Goal: Task Accomplishment & Management: Use online tool/utility

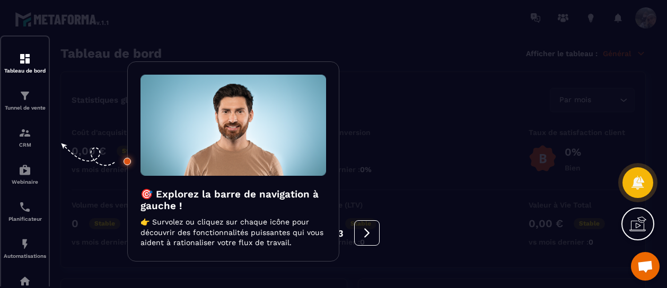
click at [29, 57] on div at bounding box center [333, 144] width 667 height 288
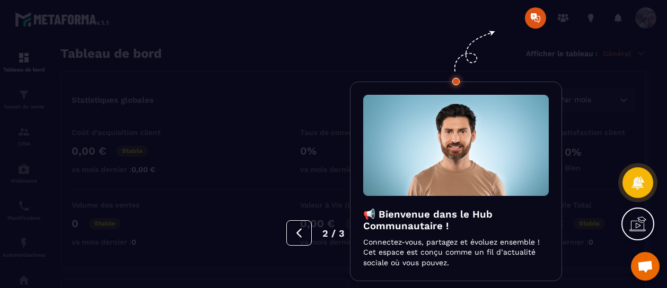
click at [645, 20] on div at bounding box center [333, 144] width 667 height 288
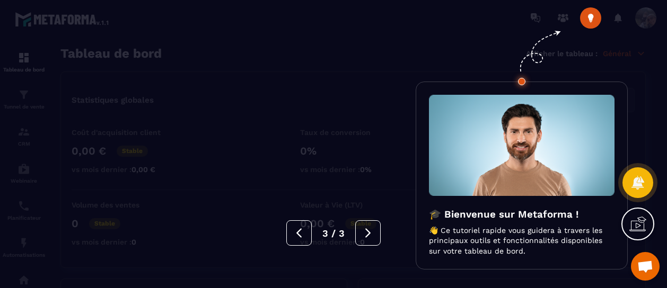
click at [21, 64] on div at bounding box center [333, 144] width 667 height 288
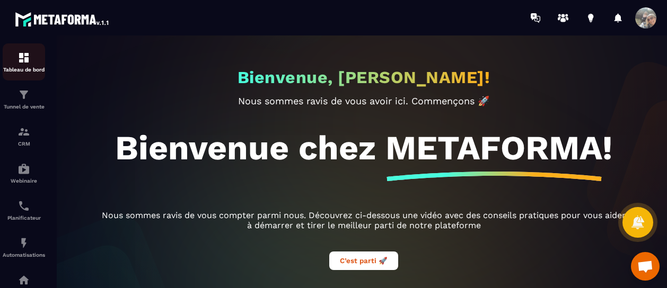
click at [23, 57] on img at bounding box center [23, 57] width 13 height 13
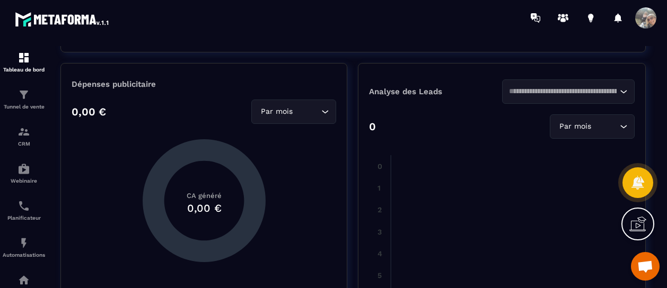
scroll to position [216, 0]
click at [22, 100] on img at bounding box center [23, 94] width 13 height 13
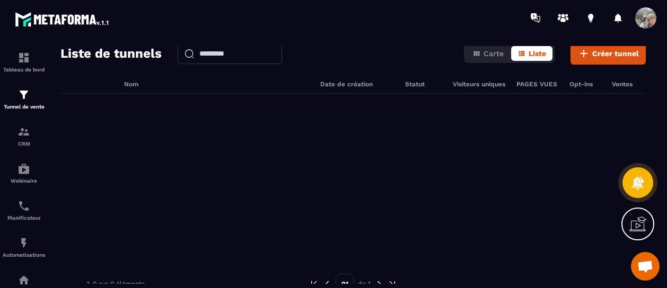
scroll to position [89, 0]
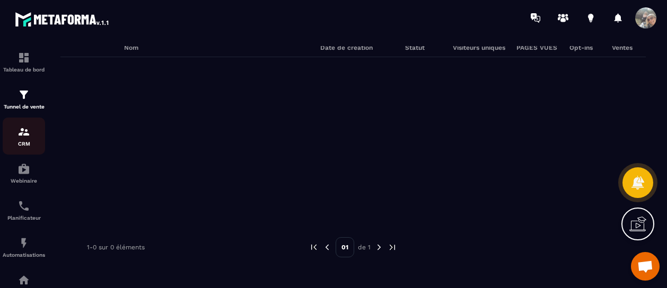
click at [17, 140] on div "CRM" at bounding box center [24, 136] width 42 height 21
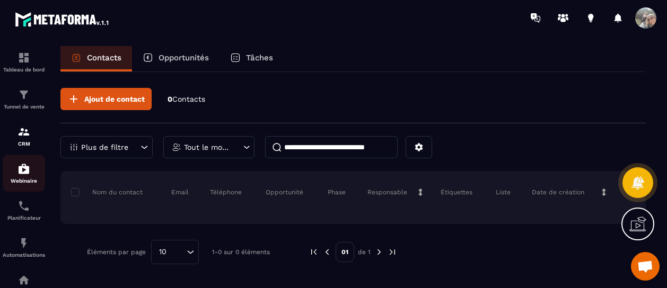
click at [23, 175] on img at bounding box center [23, 169] width 13 height 13
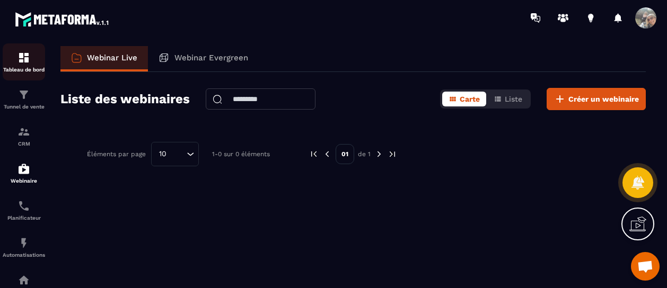
click at [21, 55] on img at bounding box center [23, 57] width 13 height 13
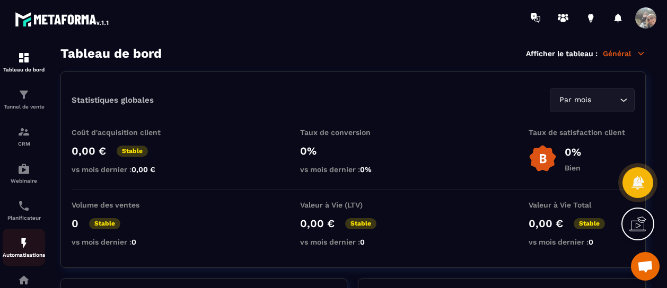
click at [28, 250] on img at bounding box center [23, 243] width 13 height 13
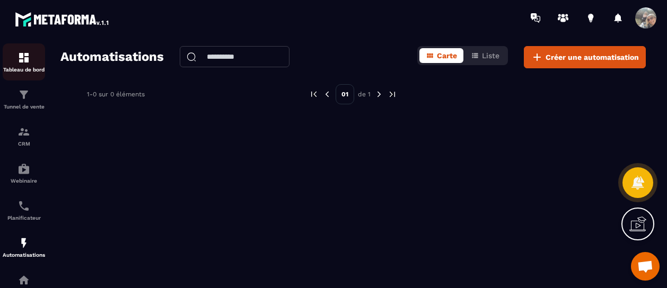
click at [25, 63] on img at bounding box center [23, 57] width 13 height 13
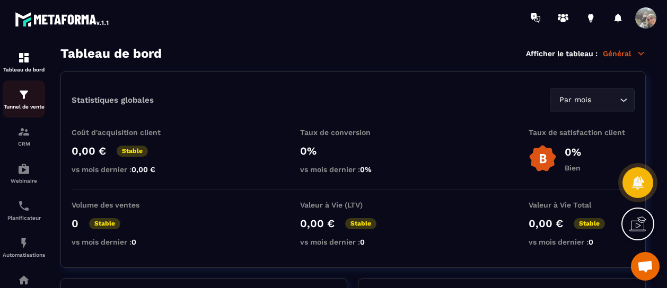
click at [26, 96] on img at bounding box center [23, 94] width 13 height 13
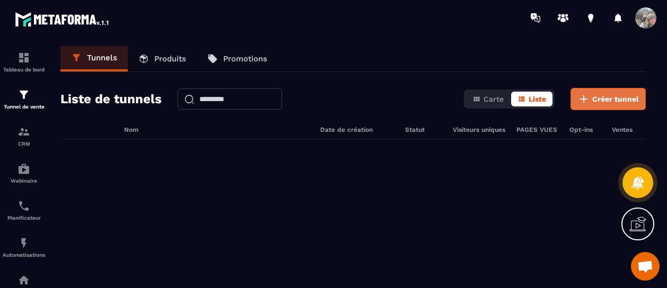
click at [594, 98] on span "Créer tunnel" at bounding box center [615, 99] width 47 height 11
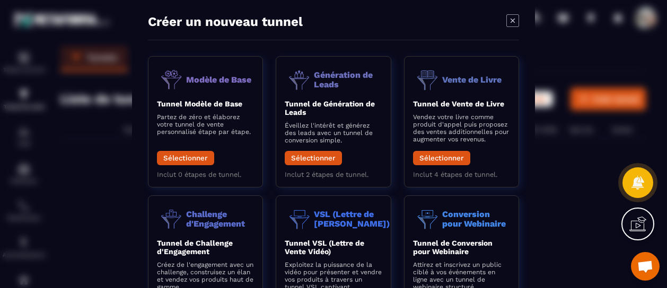
scroll to position [10, 0]
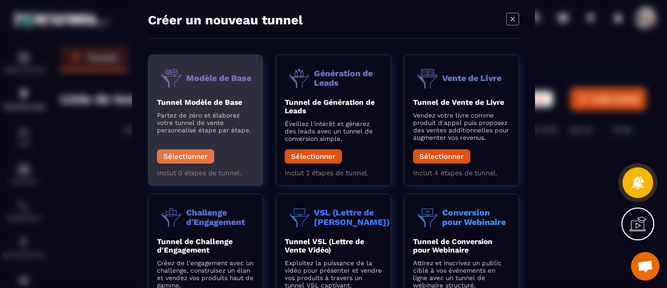
click at [184, 149] on button "Sélectionner" at bounding box center [185, 156] width 57 height 14
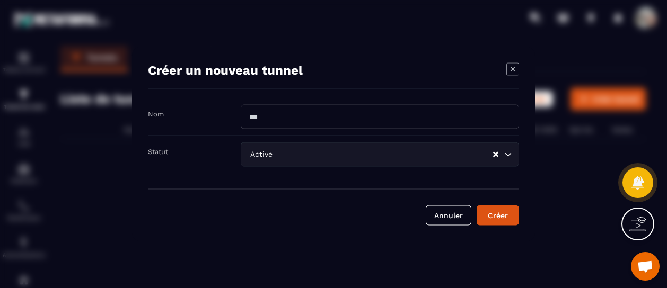
scroll to position [0, 0]
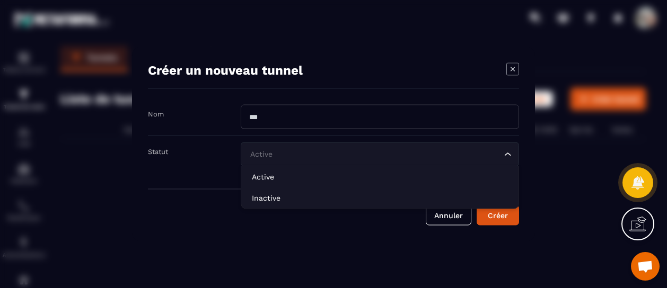
click at [510, 151] on icon "Search for option" at bounding box center [507, 154] width 11 height 11
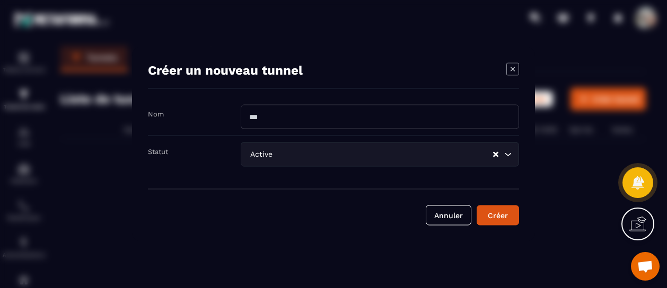
click at [366, 112] on input "Modal window" at bounding box center [380, 117] width 278 height 24
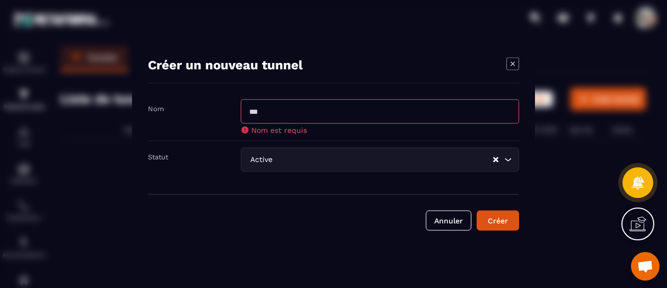
click at [202, 246] on div "Modal window" at bounding box center [333, 144] width 667 height 288
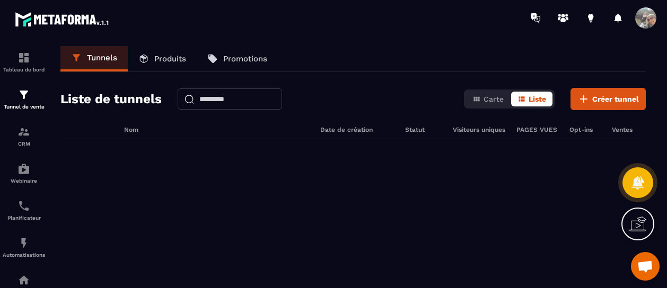
click at [637, 216] on icon at bounding box center [637, 224] width 17 height 17
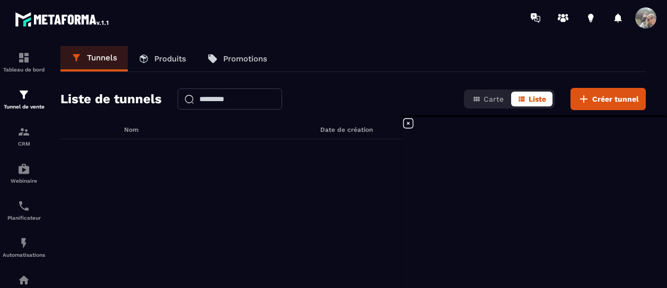
click at [249, 189] on div at bounding box center [352, 218] width 585 height 159
click at [409, 126] on icon at bounding box center [408, 123] width 13 height 13
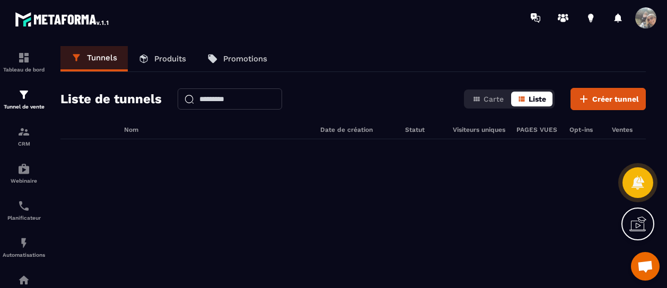
click at [533, 96] on span "Liste" at bounding box center [536, 99] width 17 height 8
click at [523, 96] on icon "button" at bounding box center [521, 98] width 6 height 5
click at [483, 96] on button "Carte" at bounding box center [488, 99] width 44 height 15
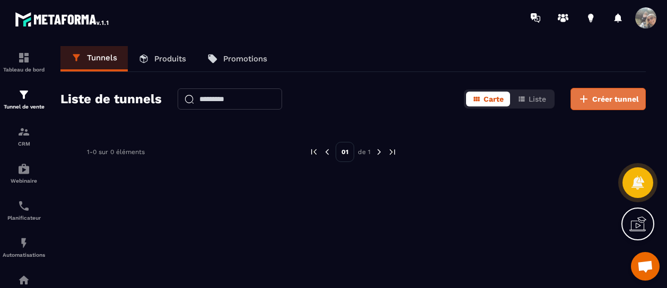
click at [615, 96] on span "Créer tunnel" at bounding box center [615, 99] width 47 height 11
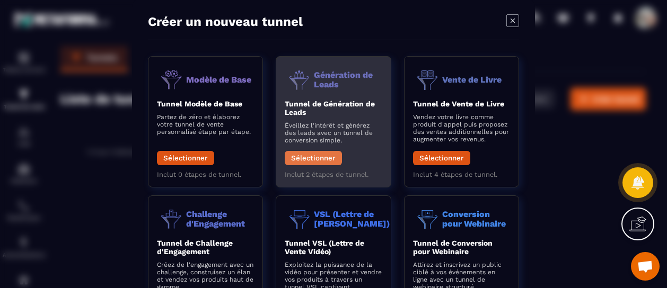
click at [321, 156] on button "Sélectionner" at bounding box center [313, 158] width 57 height 14
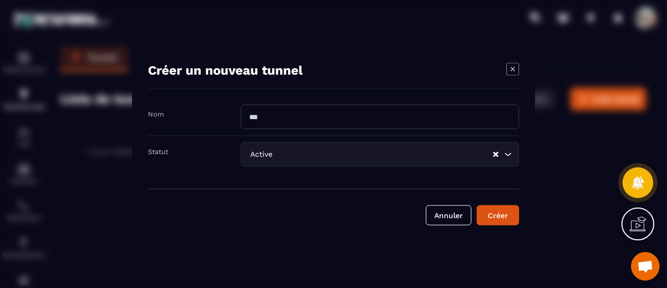
click at [297, 117] on input "Modal window" at bounding box center [380, 117] width 278 height 24
type input "*"
